Goal: Find specific page/section: Find specific page/section

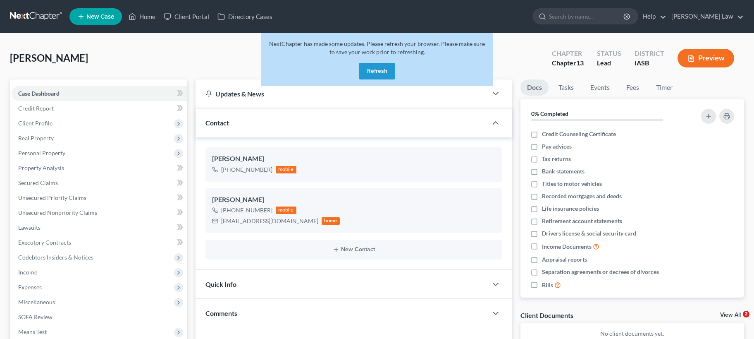
select select "0"
click at [386, 71] on button "Refresh" at bounding box center [377, 71] width 36 height 17
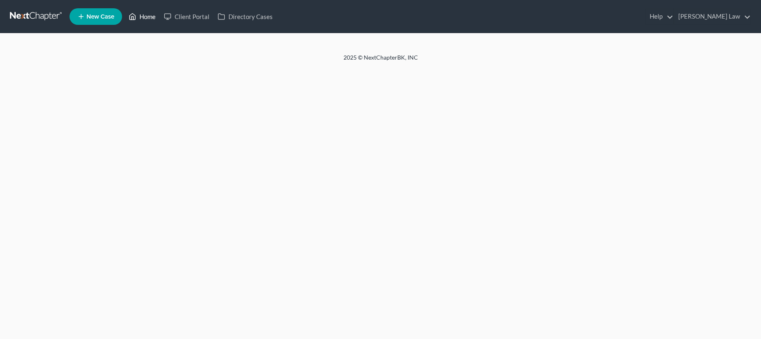
click at [148, 17] on link "Home" at bounding box center [141, 16] width 35 height 15
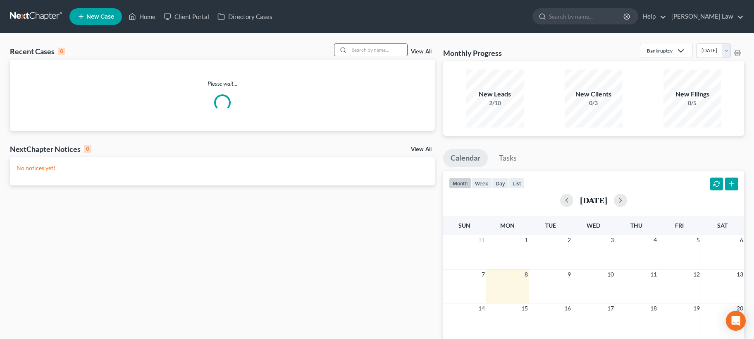
click at [379, 50] on input "search" at bounding box center [378, 50] width 58 height 12
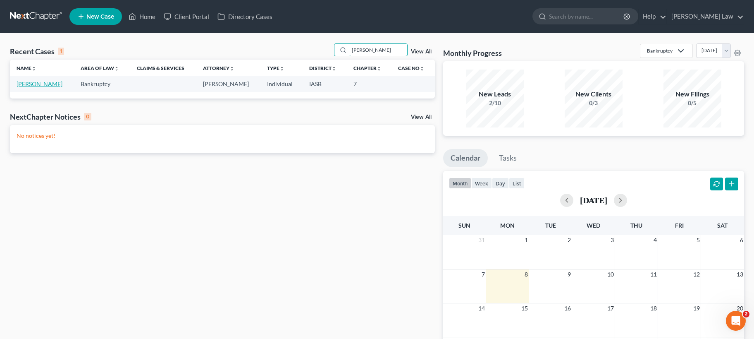
type input "Stacey Ford"
click at [34, 83] on link "Ford, Stacey" at bounding box center [40, 83] width 46 height 7
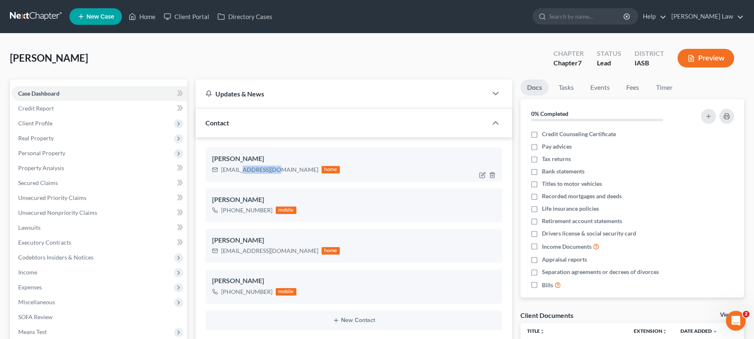
scroll to position [144, 0]
drag, startPoint x: 275, startPoint y: 167, endPoint x: 221, endPoint y: 168, distance: 54.2
click at [221, 168] on div "staice73@yahoo.com home" at bounding box center [276, 169] width 128 height 11
copy div "staice73@yahoo.com"
